Goal: Task Accomplishment & Management: Manage account settings

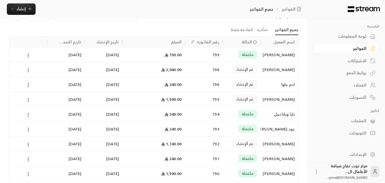
scroll to position [28, 0]
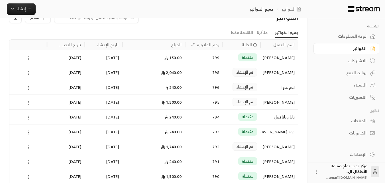
scroll to position [28, 0]
